Goal: Feedback & Contribution: Contribute content

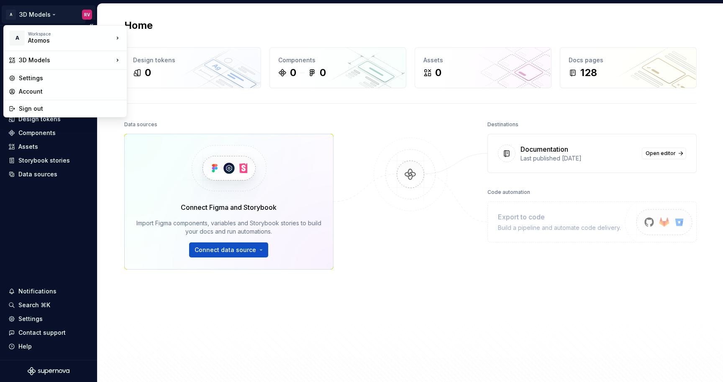
click at [35, 16] on html "A 3D Models RV Home Documentation Analytics Code automation Design system data …" at bounding box center [361, 191] width 723 height 382
click at [44, 41] on div "Atomos" at bounding box center [63, 40] width 71 height 8
click at [113, 193] on html "A 3D Models RV Home Documentation Analytics Code automation Design system data …" at bounding box center [361, 191] width 723 height 382
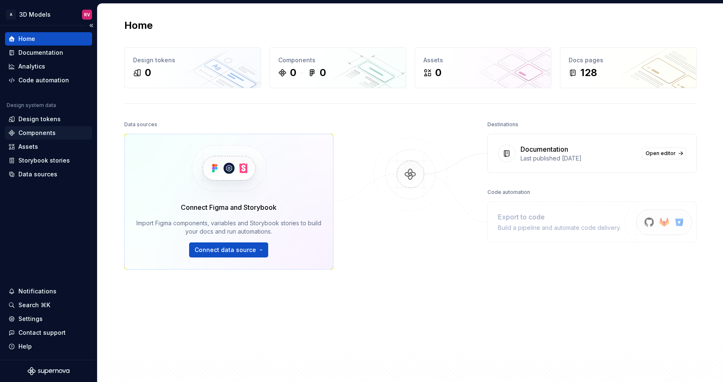
click at [49, 132] on div "Components" at bounding box center [36, 133] width 37 height 8
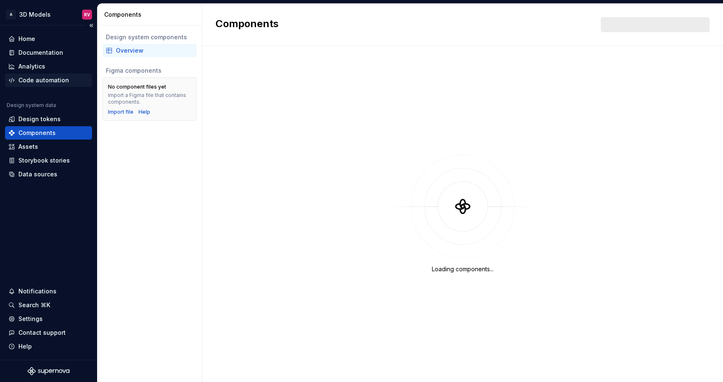
click at [35, 85] on div "Code automation" at bounding box center [48, 80] width 87 height 13
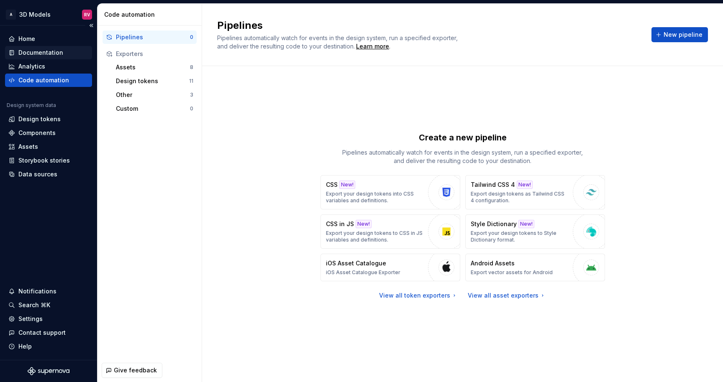
click at [31, 53] on div "Documentation" at bounding box center [40, 53] width 45 height 8
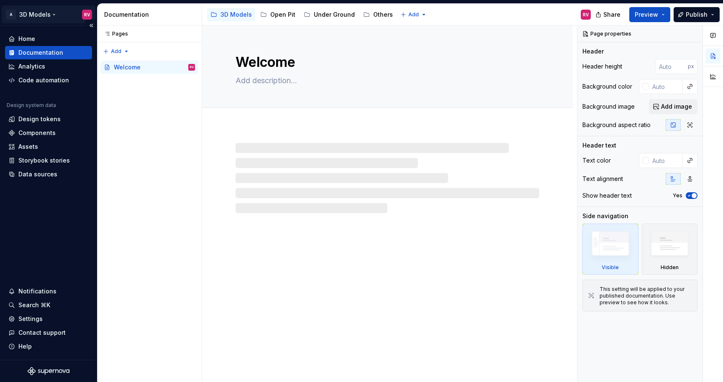
click at [31, 15] on html "A 3D Models RV Home Documentation Analytics Code automation Design system data …" at bounding box center [361, 191] width 723 height 382
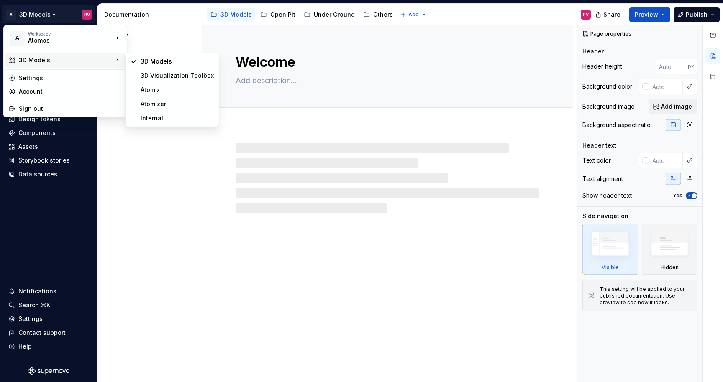
click at [37, 60] on div "3D Models" at bounding box center [66, 60] width 95 height 8
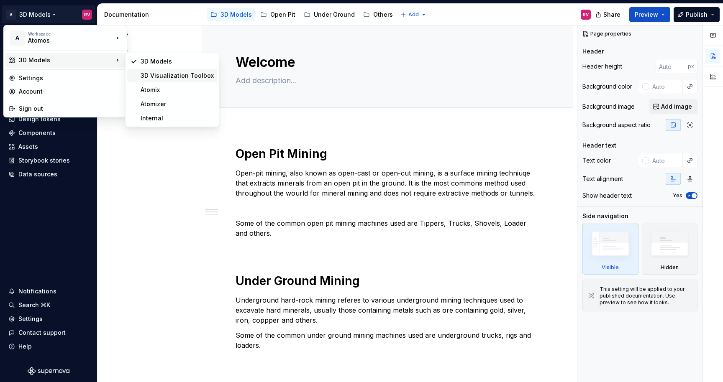
click at [169, 77] on div "3D Visualization Toolbox" at bounding box center [177, 76] width 73 height 8
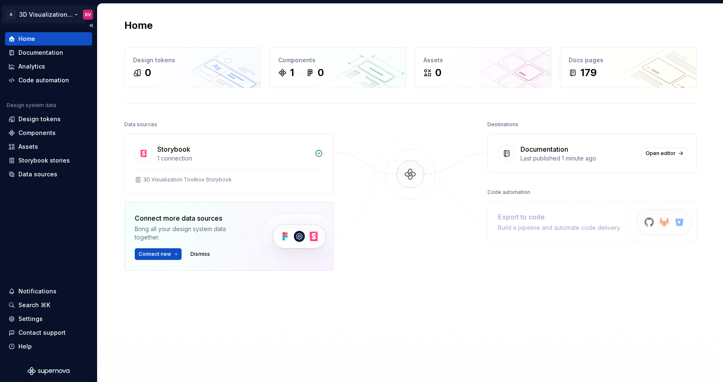
click at [61, 16] on html "A 3D Visualization Toolbox RV Home Documentation Analytics Code automation Desi…" at bounding box center [361, 191] width 723 height 382
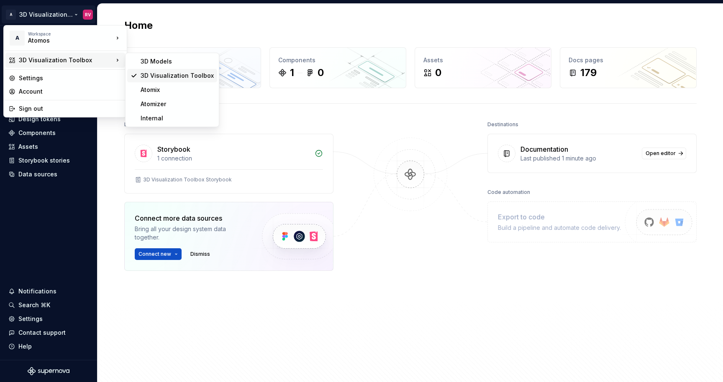
click at [153, 74] on div "3D Visualization Toolbox" at bounding box center [177, 76] width 73 height 8
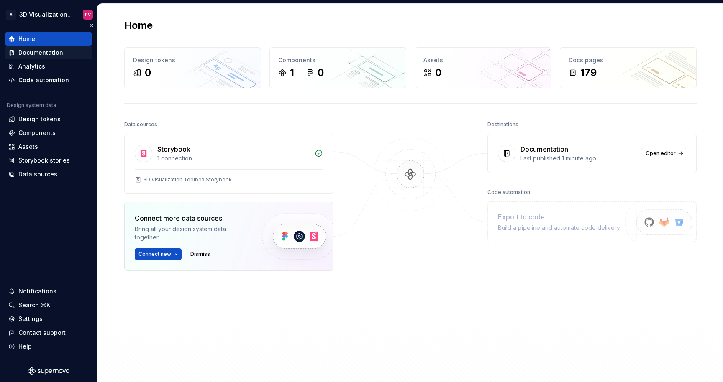
click at [64, 54] on div "Documentation" at bounding box center [48, 53] width 80 height 8
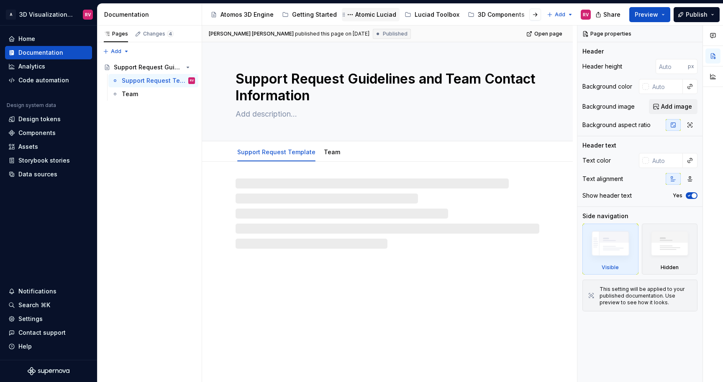
click at [381, 13] on div "Atomic Luciad" at bounding box center [375, 14] width 41 height 8
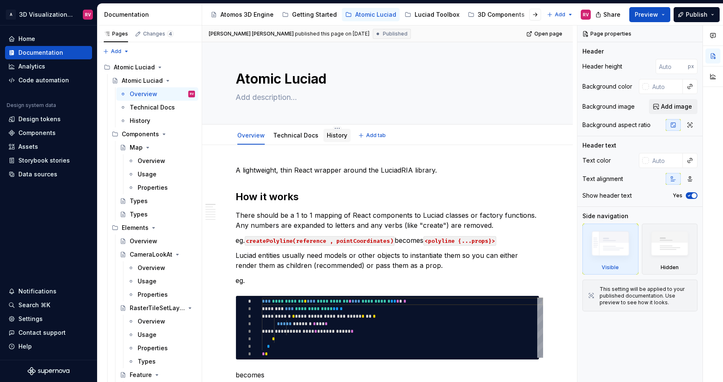
click at [331, 135] on link "History" at bounding box center [337, 135] width 20 height 7
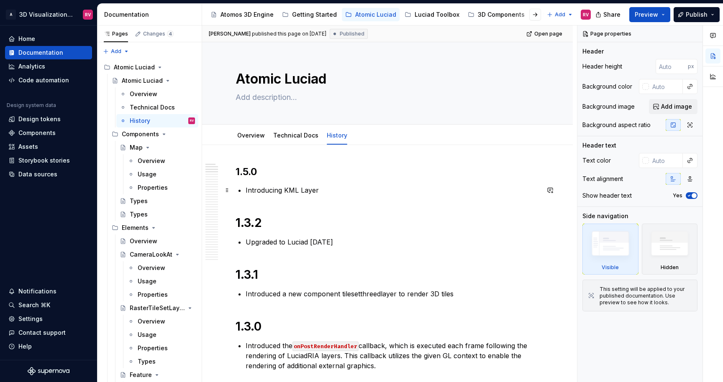
click at [320, 191] on p "Introducing KML Layer" at bounding box center [392, 190] width 294 height 10
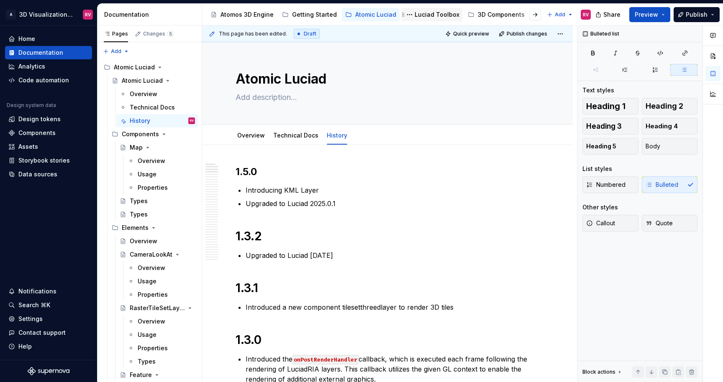
click at [422, 17] on div "Luciad Toolbox" at bounding box center [436, 14] width 45 height 8
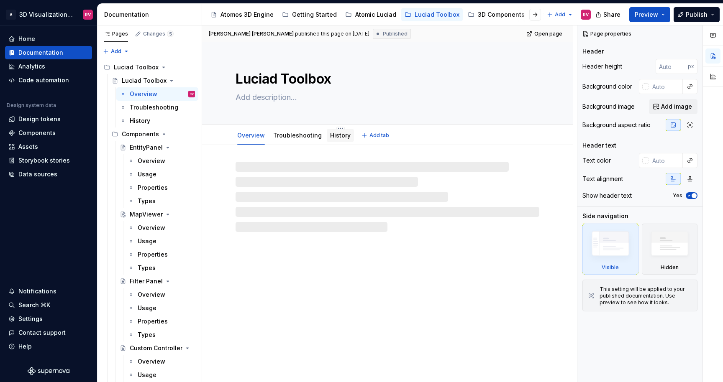
click at [336, 138] on link "History" at bounding box center [340, 135] width 20 height 7
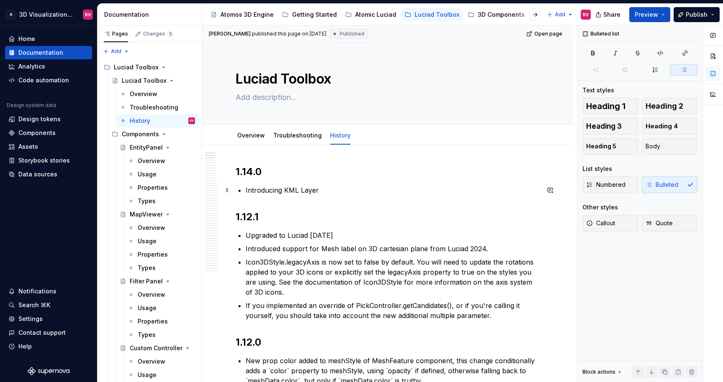
click at [339, 190] on p "Introducing KML Layer" at bounding box center [392, 190] width 294 height 10
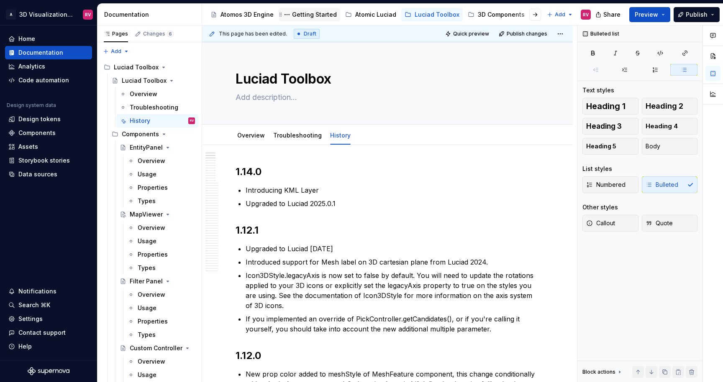
click at [295, 13] on div "Getting Started" at bounding box center [314, 14] width 45 height 8
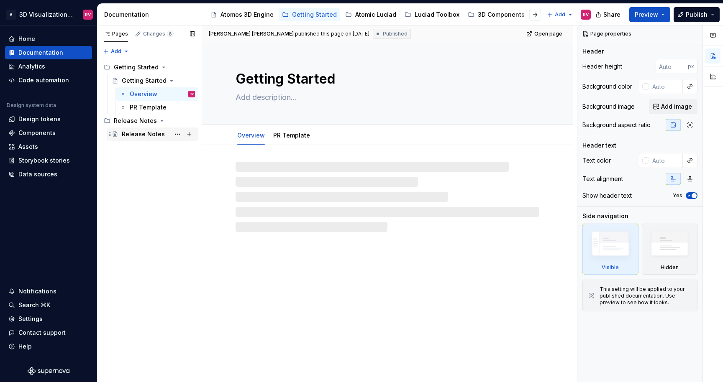
click at [156, 135] on div "Release Notes" at bounding box center [143, 134] width 43 height 8
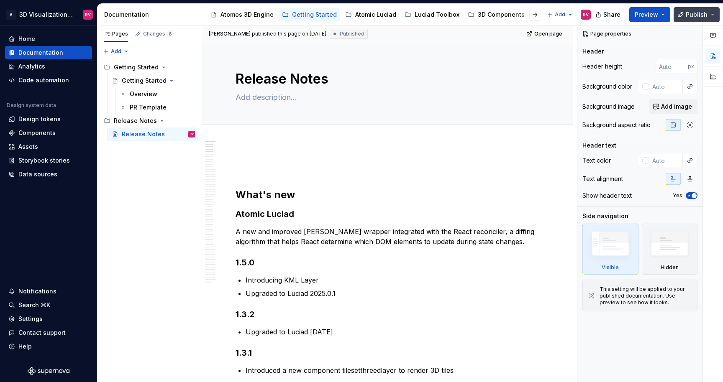
click at [690, 20] on button "Publish" at bounding box center [696, 14] width 46 height 15
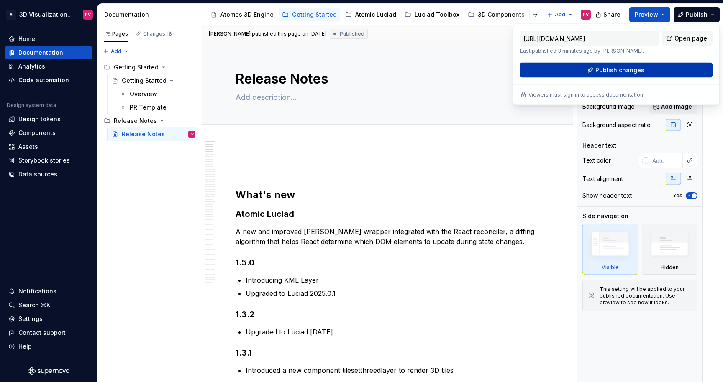
click at [626, 74] on span "Publish changes" at bounding box center [619, 70] width 49 height 8
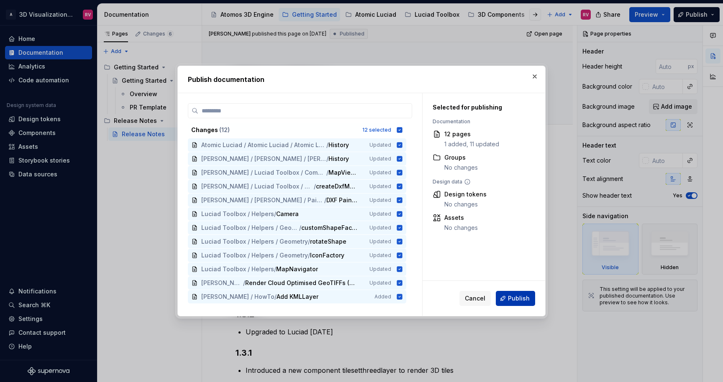
click at [514, 301] on span "Publish" at bounding box center [519, 298] width 22 height 8
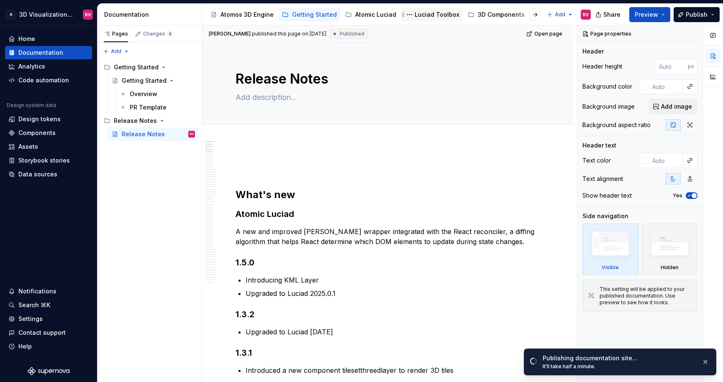
click at [429, 17] on div "Luciad Toolbox" at bounding box center [436, 14] width 45 height 8
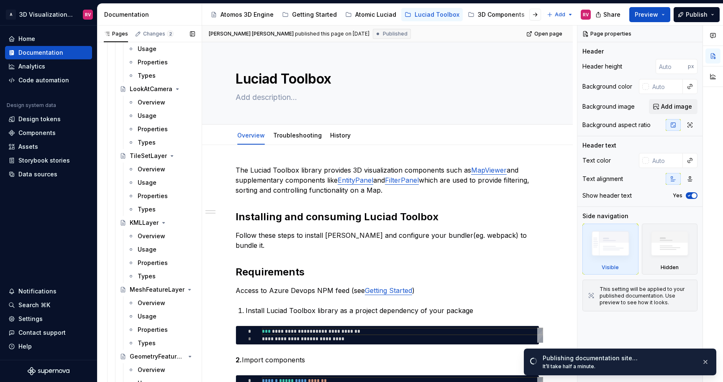
scroll to position [336, 0]
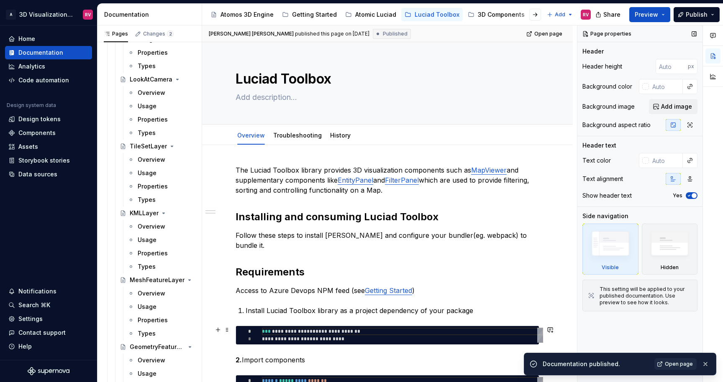
type textarea "*"
